Goal: Task Accomplishment & Management: Complete application form

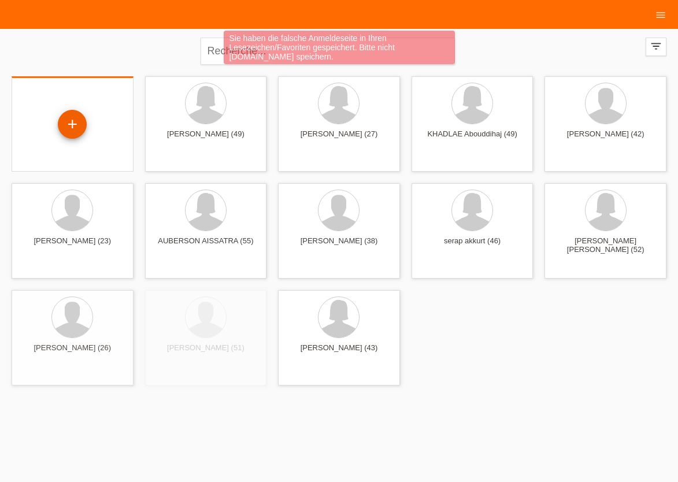
click at [73, 127] on div "+" at bounding box center [72, 124] width 29 height 29
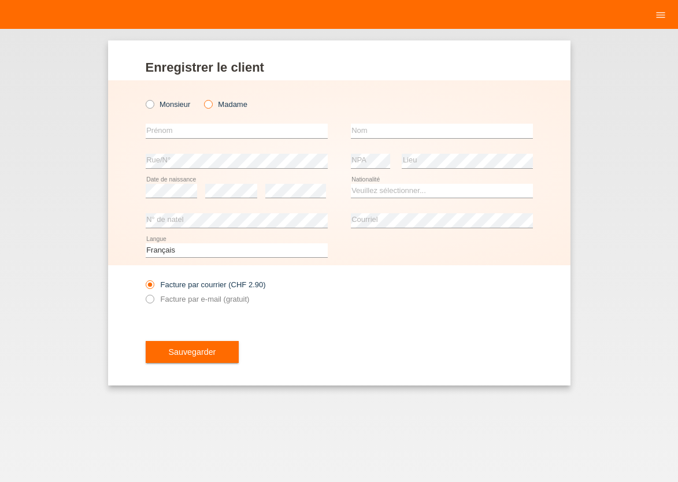
click at [202, 98] on icon at bounding box center [202, 98] width 0 height 0
click at [212, 104] on input "Madame" at bounding box center [208, 104] width 8 height 8
radio input "true"
click at [202, 125] on input "text" at bounding box center [237, 131] width 182 height 14
type input "[PERSON_NAME] [PERSON_NAME] [PERSON_NAME]"
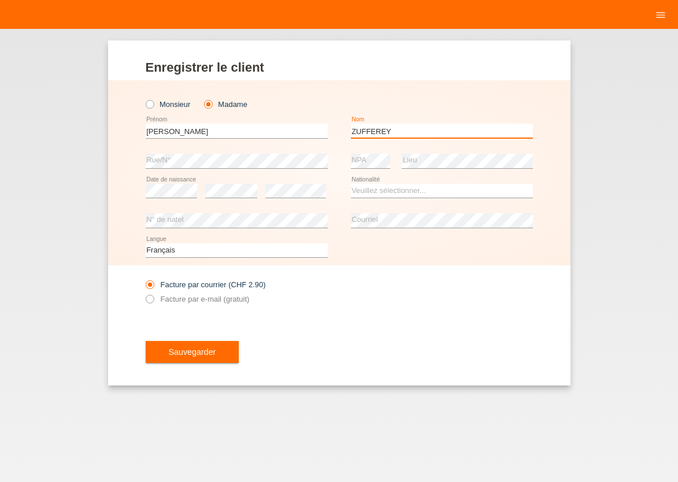
type input "ZUFFEREY"
click at [351, 184] on select "Veuillez sélectionner... Suisse Allemagne Autriche Liechtenstein ------------ A…" at bounding box center [442, 191] width 182 height 14
select select "CH"
click at [0, 0] on option "Suisse" at bounding box center [0, 0] width 0 height 0
click at [143, 293] on icon at bounding box center [143, 293] width 0 height 0
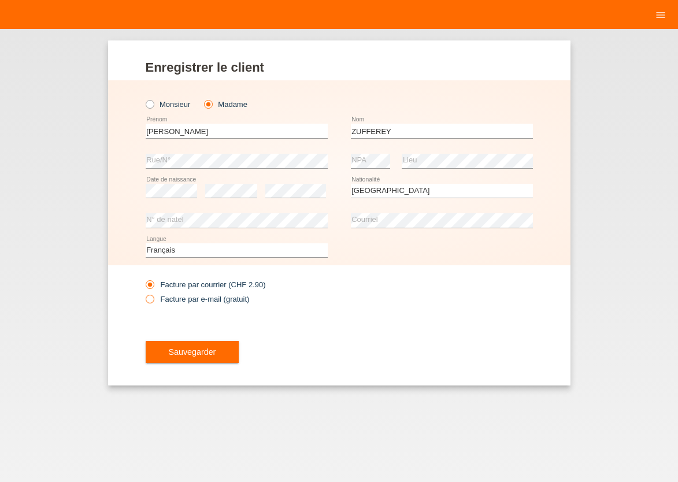
click at [153, 302] on input "Facture par e-mail (gratuit)" at bounding box center [150, 302] width 8 height 14
radio input "true"
click at [177, 353] on span "Sauvegarder" at bounding box center [192, 351] width 47 height 9
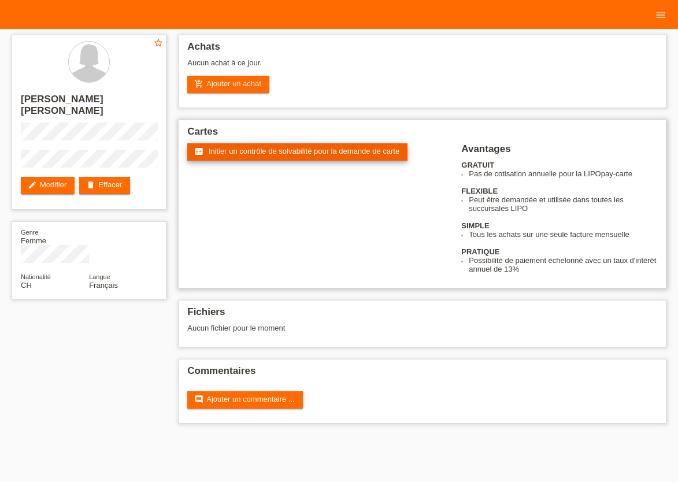
click at [292, 158] on link "fact_check Initier un contrôle de solvabilité pour la demande de carte" at bounding box center [297, 151] width 220 height 17
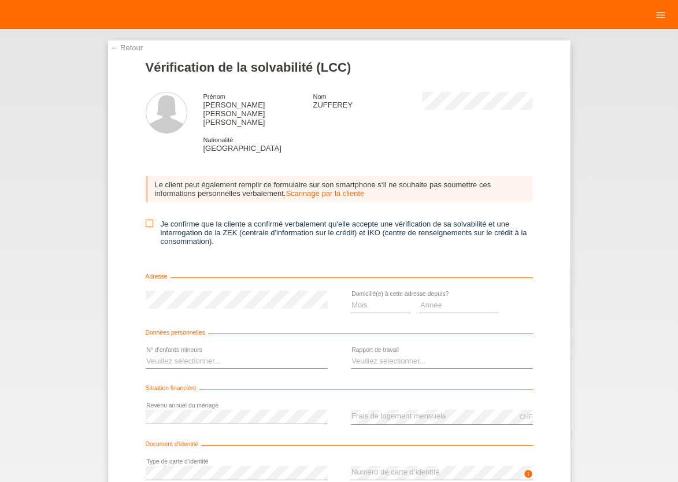
click at [146, 220] on icon at bounding box center [150, 224] width 8 height 8
click at [146, 220] on input "Je confirme que la cliente a confirmé verbalement qu'elle accepte une vérificat…" at bounding box center [150, 224] width 8 height 8
checkbox input "true"
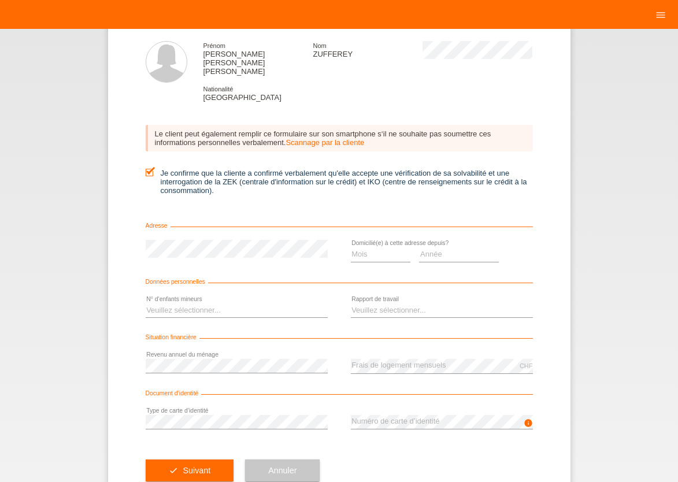
scroll to position [51, 0]
select select "12"
click at [0, 0] on option "12" at bounding box center [0, 0] width 0 height 0
click at [419, 247] on select "Année 2025 2024 2023 2022 2021 2020 2019 2018 2017 2016 2015 2014 2013 2012 201…" at bounding box center [459, 254] width 80 height 14
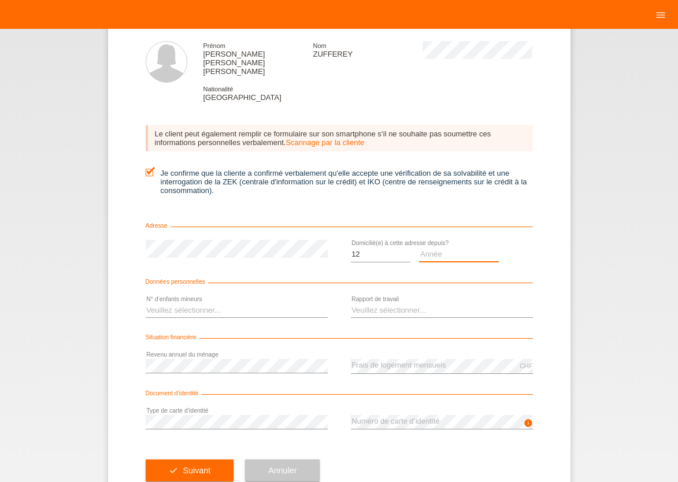
select select "2022"
click at [0, 0] on option "2022" at bounding box center [0, 0] width 0 height 0
click at [146, 304] on select "Veuillez sélectionner... 0 1 2 3 4 5 6 7 8 9" at bounding box center [237, 311] width 182 height 14
select select "2"
click at [0, 0] on option "2" at bounding box center [0, 0] width 0 height 0
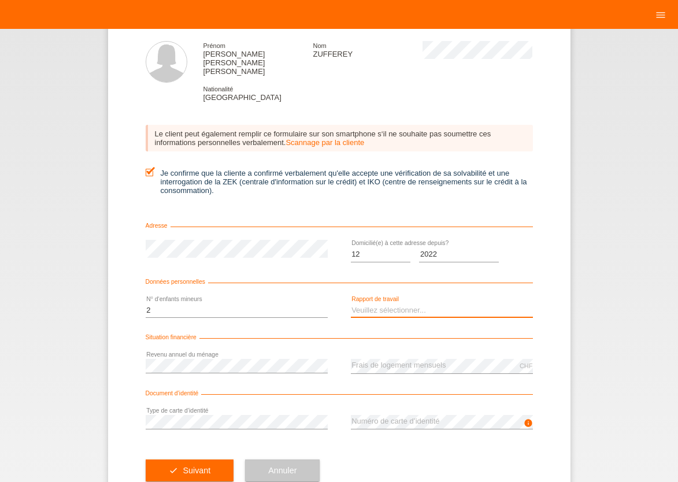
click at [351, 304] on select "Veuillez sélectionner... A durée indéterminée A durée déterminée Apprenti/étudi…" at bounding box center [442, 311] width 182 height 14
select select "UNLIMITED"
click at [0, 0] on option "A durée indéterminée" at bounding box center [0, 0] width 0 height 0
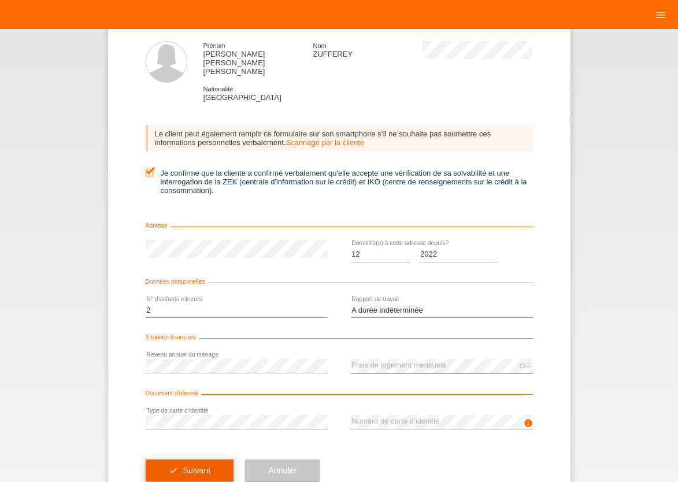
click at [177, 464] on button "check Suivant" at bounding box center [190, 471] width 88 height 22
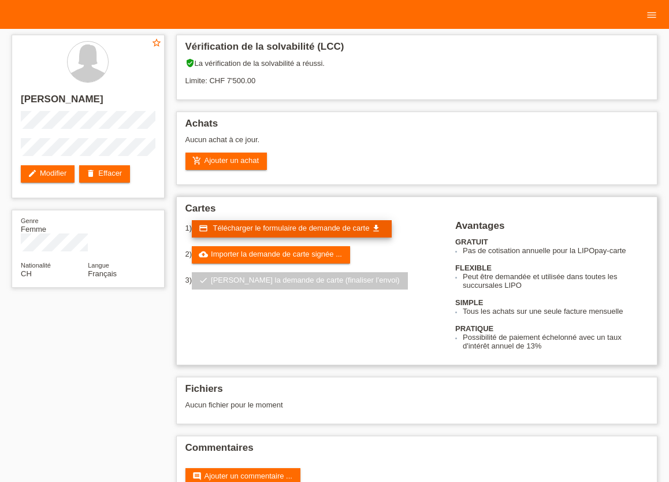
click at [290, 230] on span "Télécharger le formulaire de demande de carte" at bounding box center [291, 228] width 157 height 9
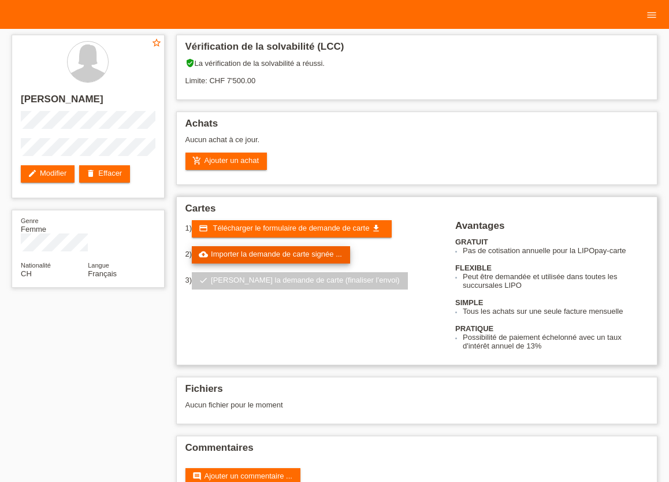
click at [263, 258] on link "cloud_upload Importer la demande de carte signée ..." at bounding box center [271, 254] width 158 height 17
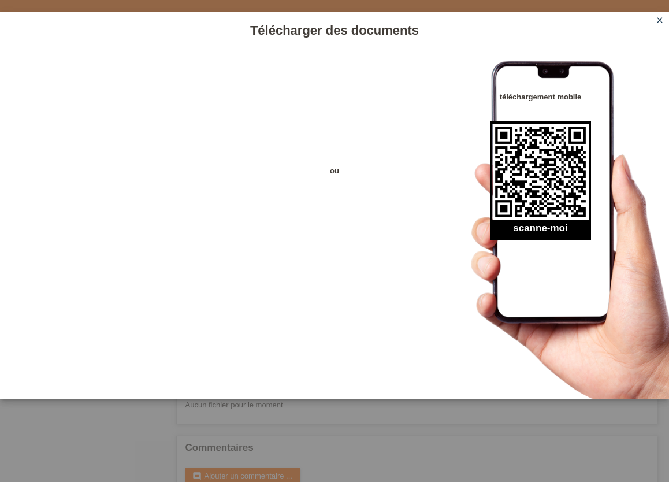
click at [660, 22] on icon "close" at bounding box center [660, 20] width 9 height 9
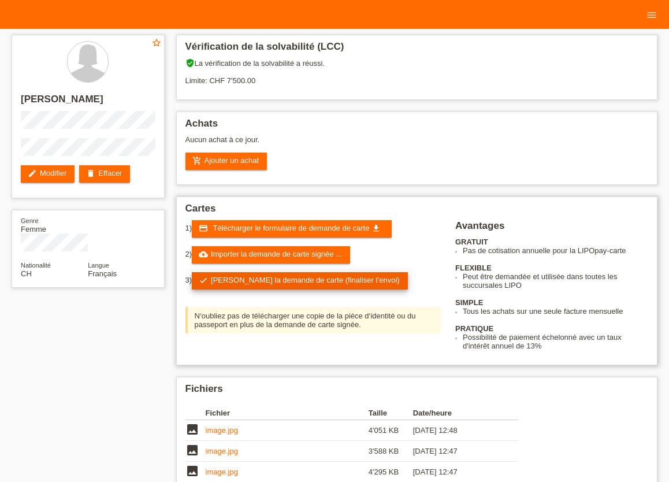
click at [298, 285] on link "check Soumettre la demande de carte (finaliser l’envoi)" at bounding box center [300, 280] width 216 height 17
